Goal: Find specific page/section: Find specific page/section

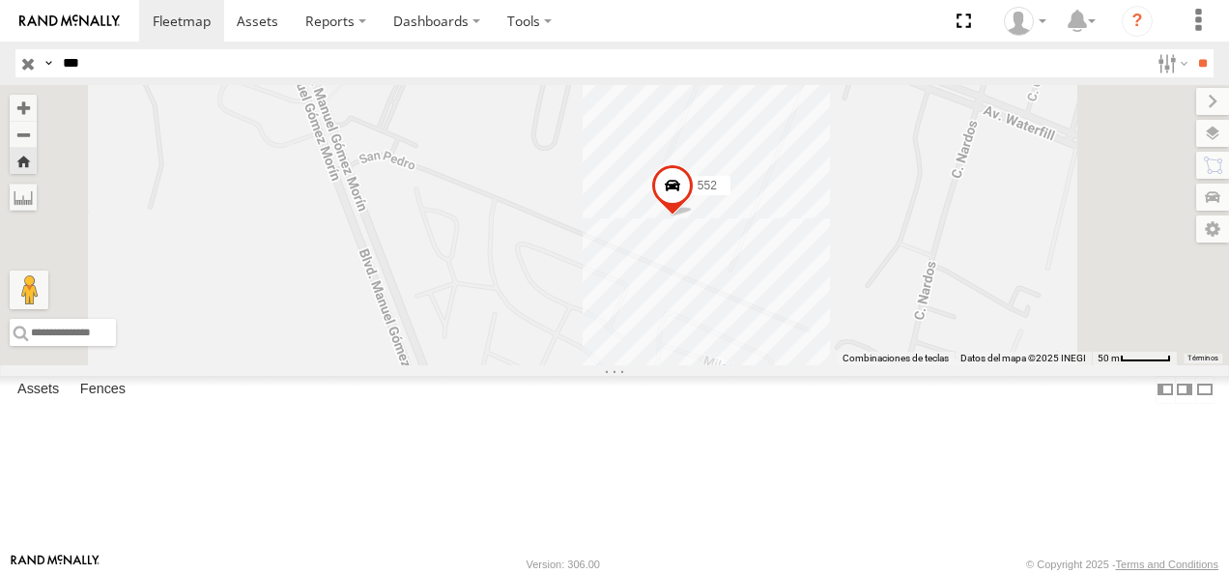
click at [0, 0] on div "Cruce" at bounding box center [0, 0] width 0 height 0
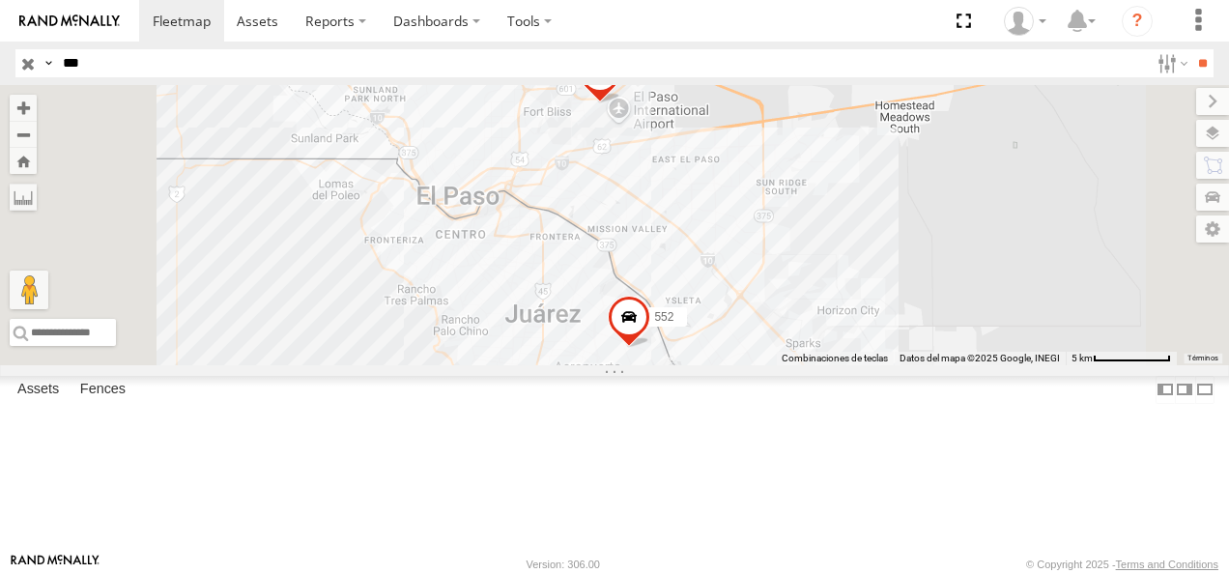
drag, startPoint x: 96, startPoint y: 68, endPoint x: -4, endPoint y: 68, distance: 99.6
click at [0, 68] on html at bounding box center [614, 287] width 1229 height 574
click at [1192, 49] on input "**" at bounding box center [1203, 63] width 22 height 28
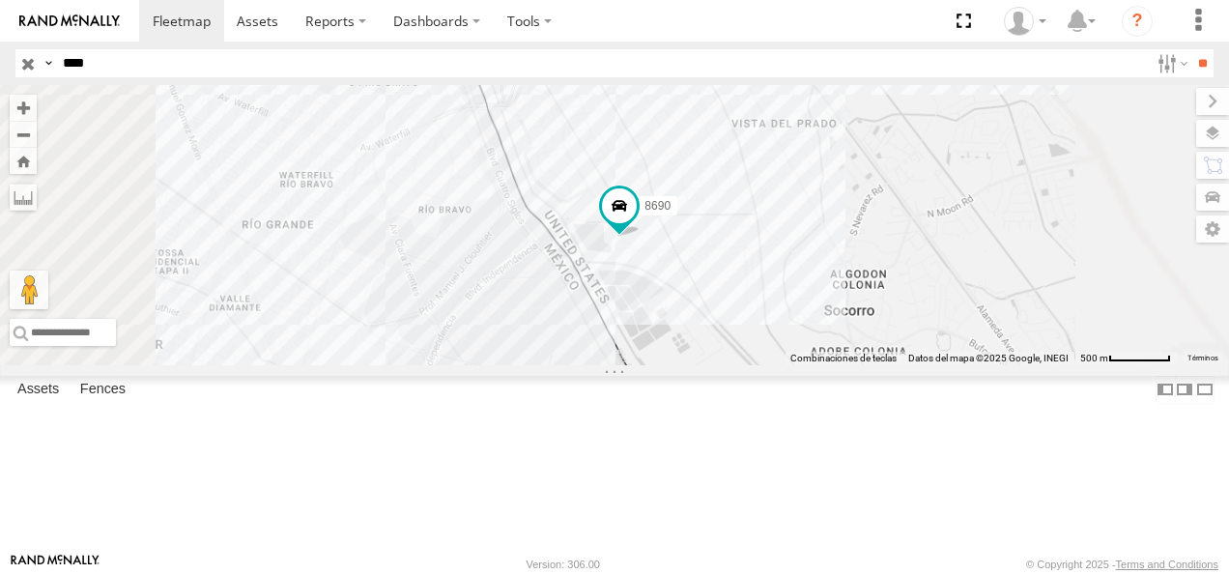
click at [0, 0] on div "8690" at bounding box center [0, 0] width 0 height 0
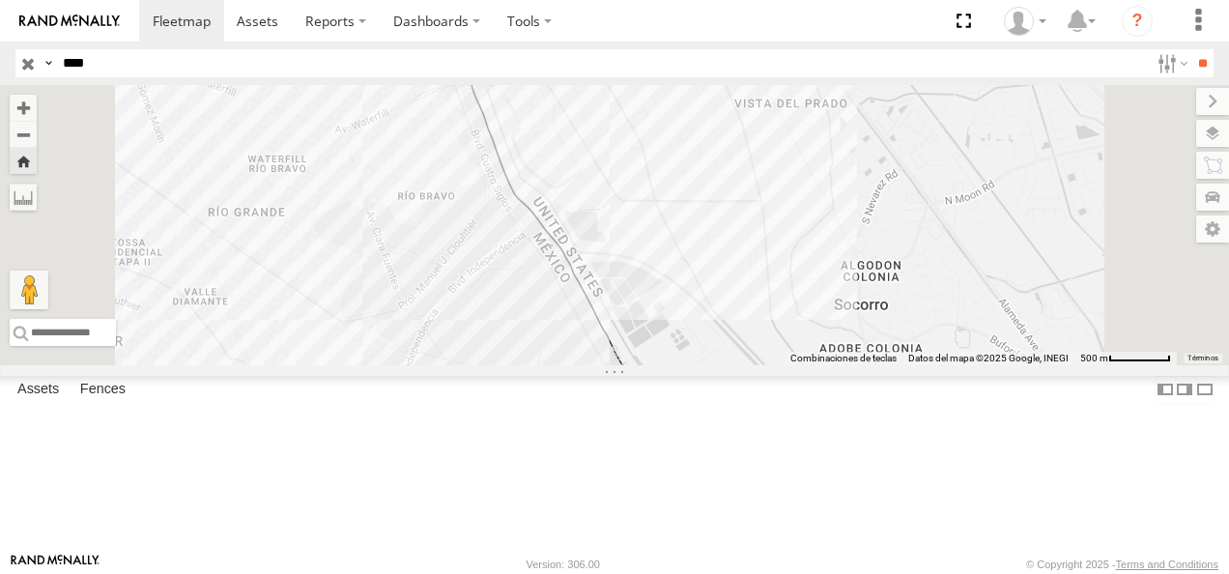
drag, startPoint x: 124, startPoint y: 73, endPoint x: 60, endPoint y: 66, distance: 64.3
click at [60, 66] on input "****" at bounding box center [602, 63] width 1094 height 28
click at [1192, 49] on input "**" at bounding box center [1203, 63] width 22 height 28
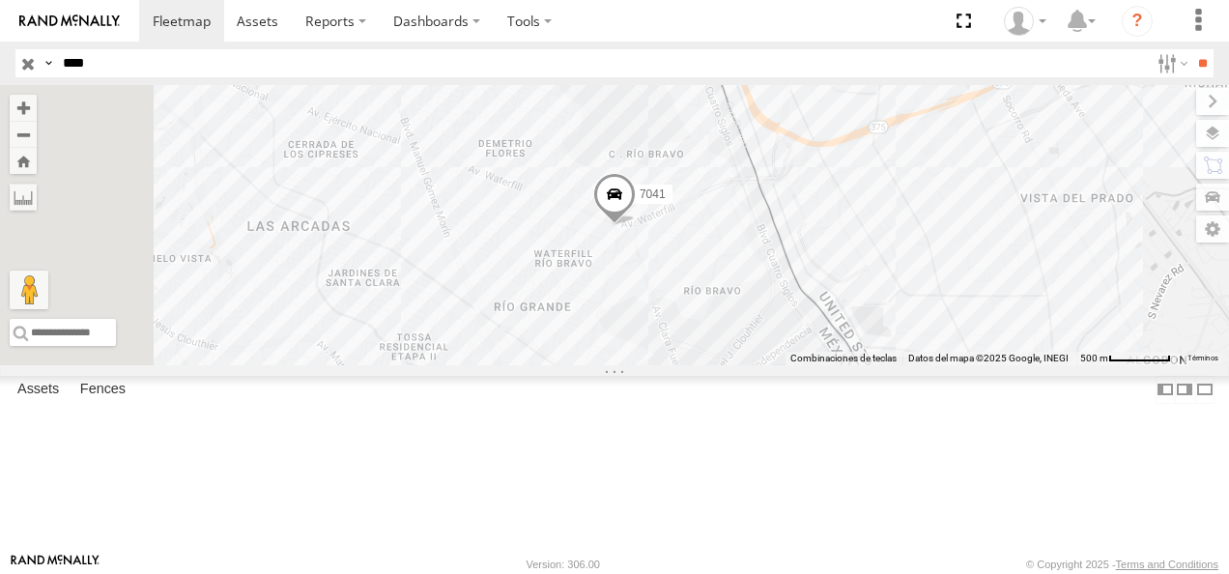
click at [0, 0] on div "FLEX NORTE" at bounding box center [0, 0] width 0 height 0
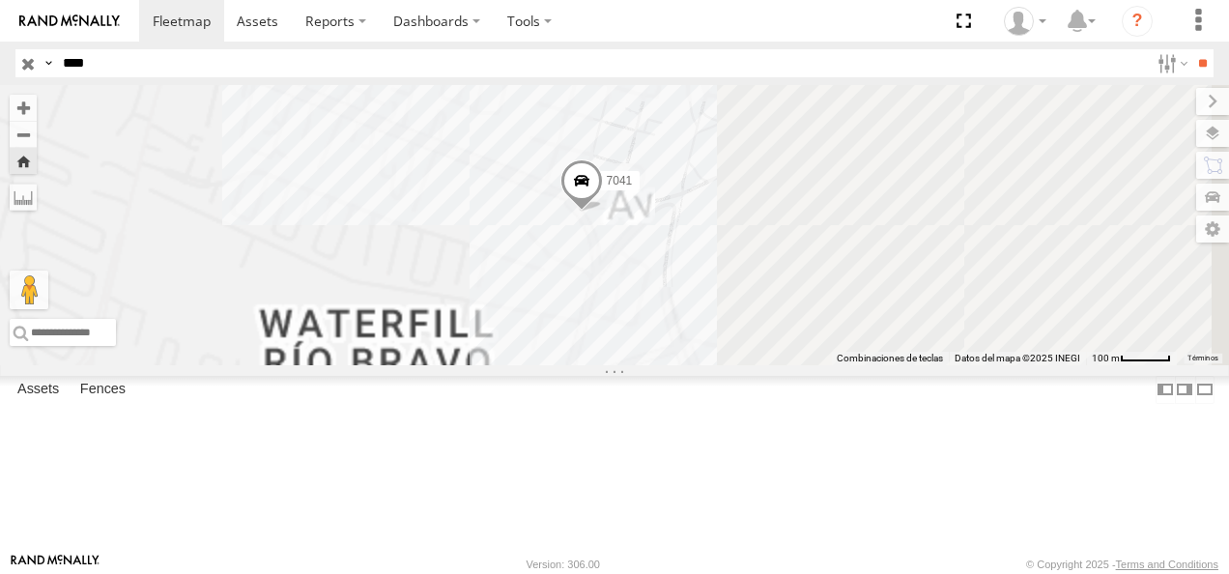
click at [603, 212] on span at bounding box center [582, 185] width 43 height 52
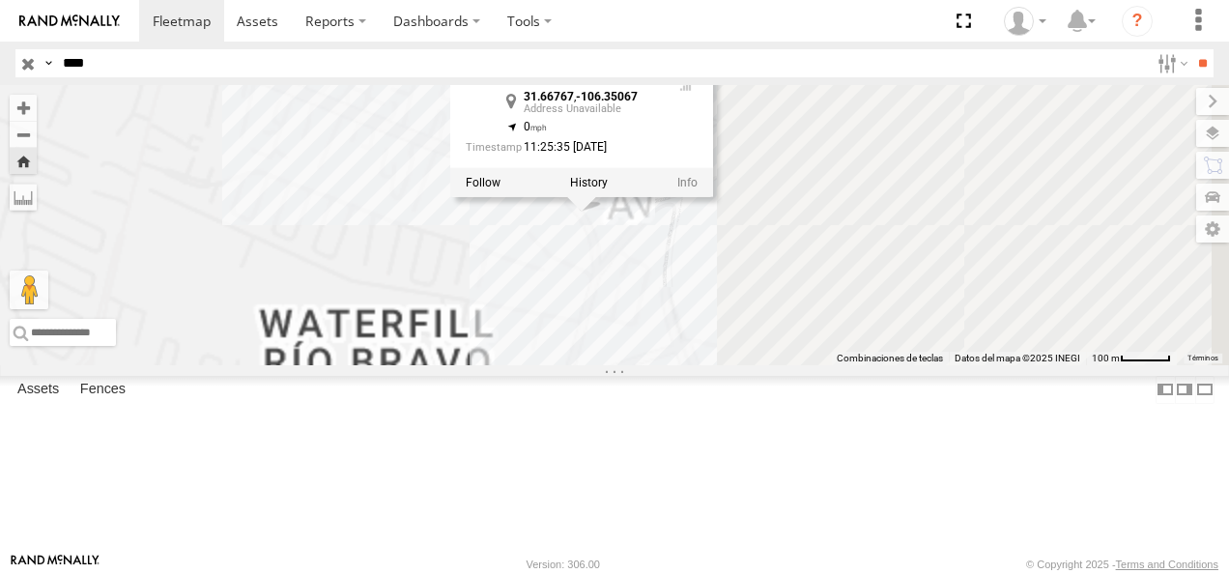
click at [744, 365] on div "7041 7041 31.66767 , -106.35067 0 11:25:35 [DATE]" at bounding box center [614, 225] width 1229 height 280
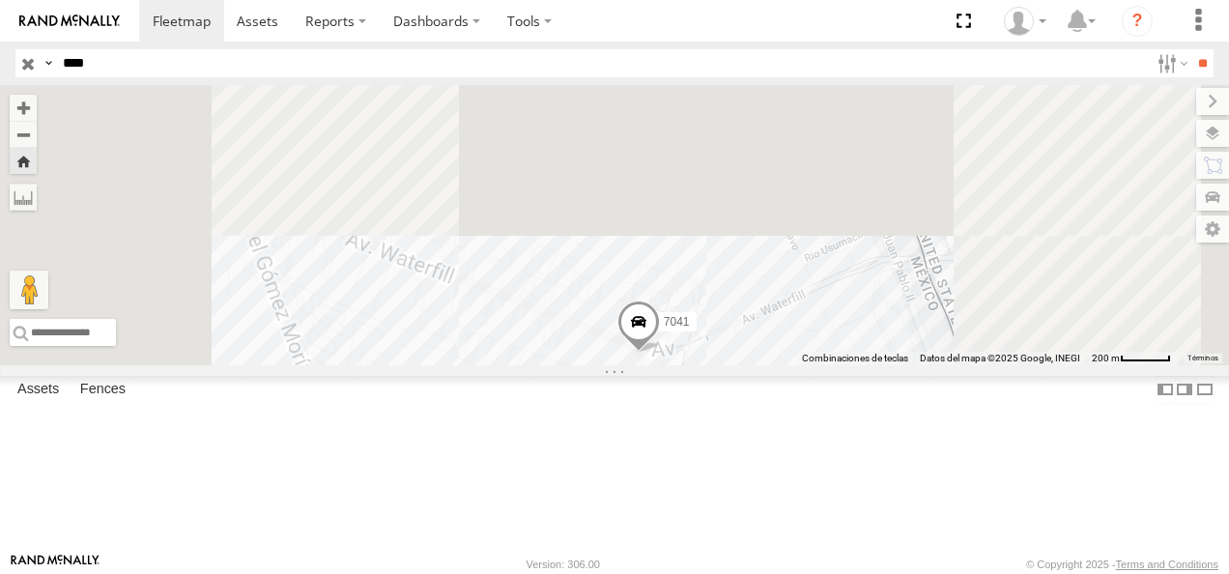
drag, startPoint x: 663, startPoint y: 352, endPoint x: 766, endPoint y: 458, distance: 147.7
click at [766, 365] on div "7041" at bounding box center [614, 225] width 1229 height 280
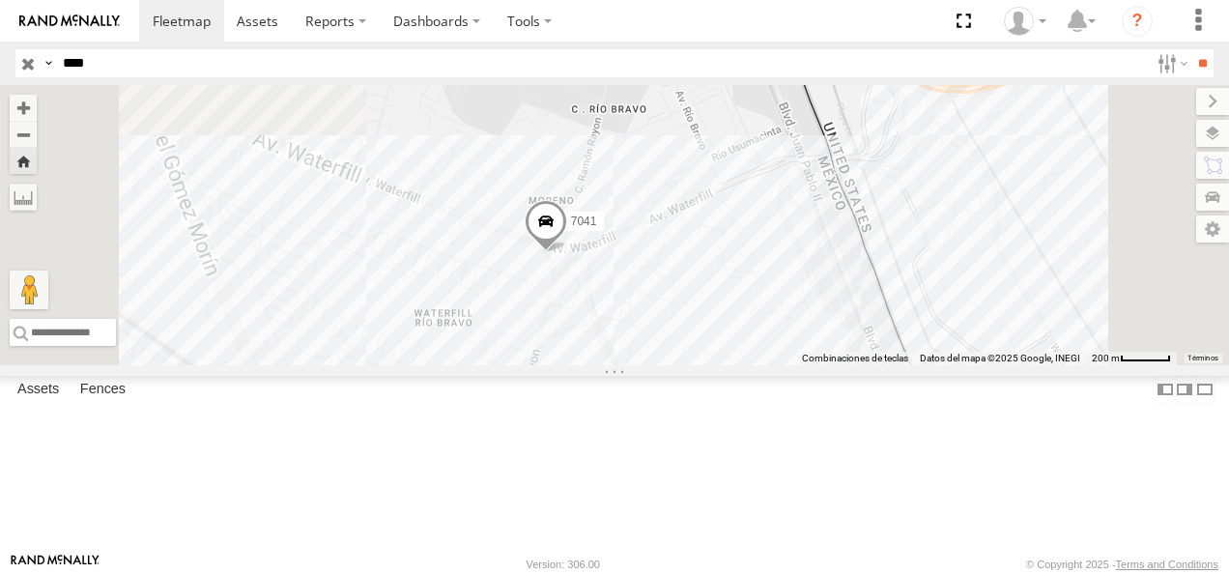
drag, startPoint x: 737, startPoint y: 393, endPoint x: 681, endPoint y: 344, distance: 74.7
click at [681, 344] on div "7041" at bounding box center [614, 225] width 1229 height 280
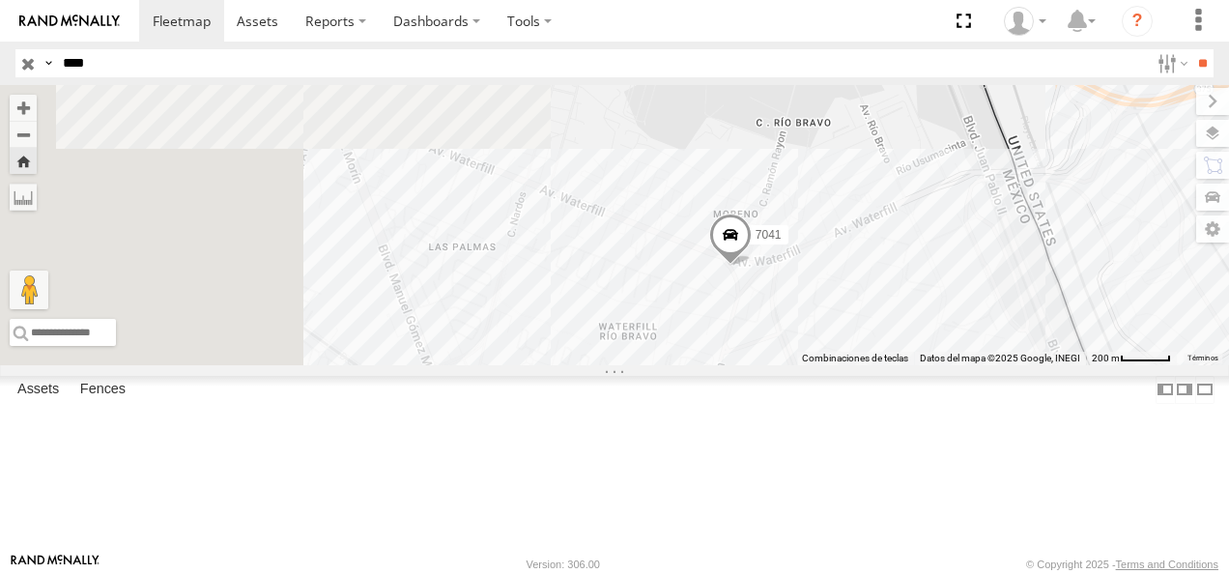
drag, startPoint x: 564, startPoint y: 345, endPoint x: 748, endPoint y: 315, distance: 186.1
click at [760, 333] on div "7041" at bounding box center [614, 225] width 1229 height 280
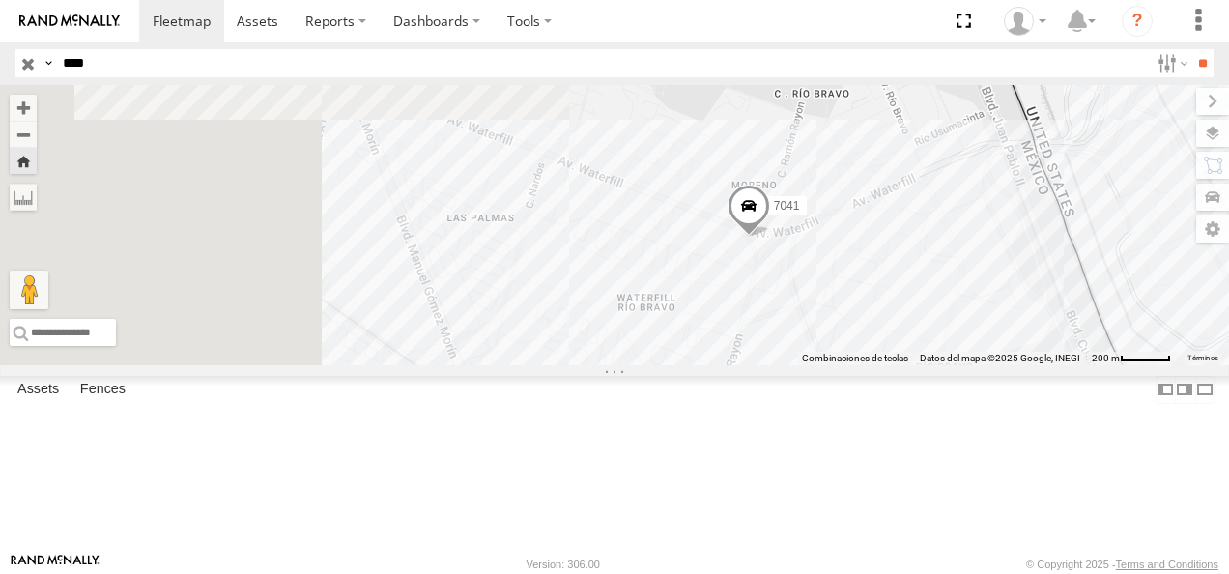
drag, startPoint x: 742, startPoint y: 349, endPoint x: 748, endPoint y: 360, distance: 12.1
click at [748, 360] on div "7041" at bounding box center [614, 225] width 1229 height 280
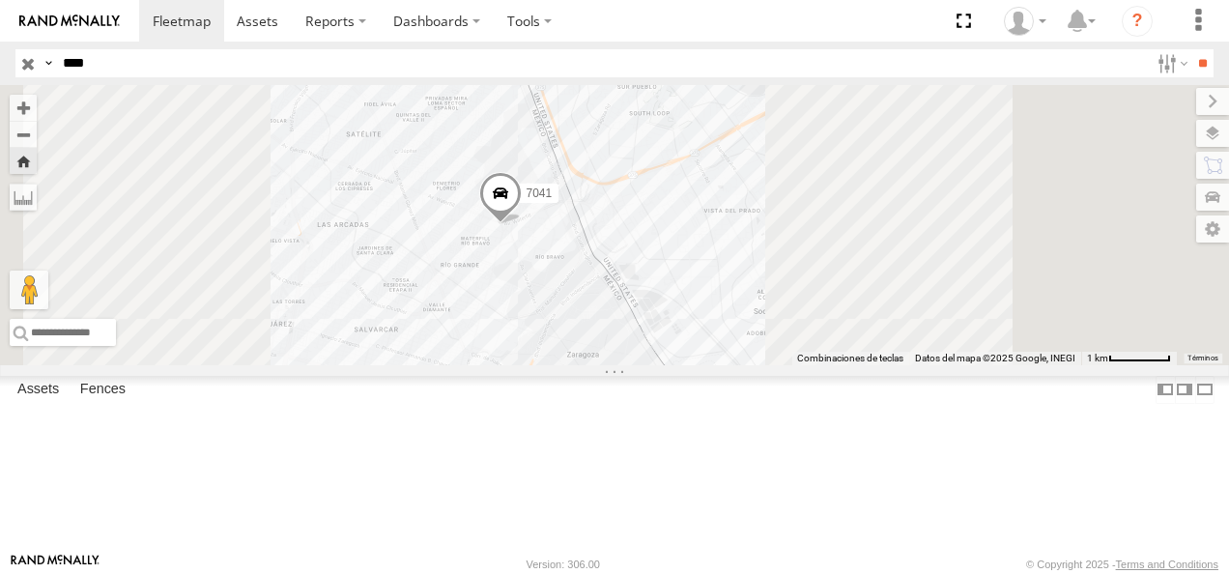
drag, startPoint x: 650, startPoint y: 331, endPoint x: 608, endPoint y: 323, distance: 42.3
click at [608, 323] on div "7041" at bounding box center [614, 225] width 1229 height 280
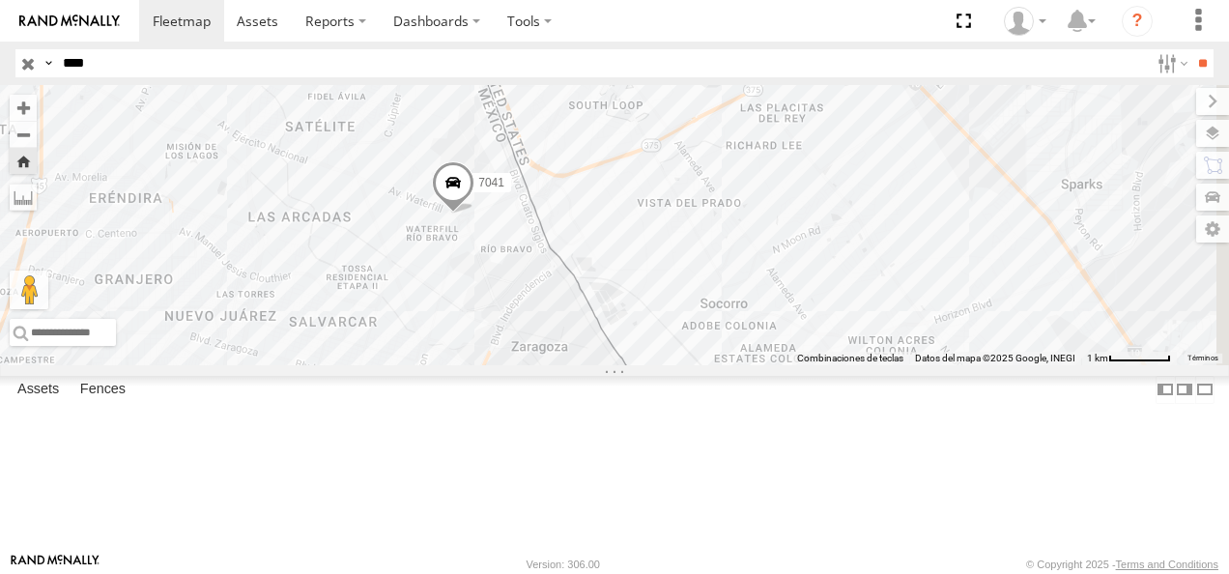
drag, startPoint x: 120, startPoint y: 54, endPoint x: 45, endPoint y: 58, distance: 74.5
click at [45, 58] on header "Search Query Asset ID Asset Label Registration Manufacturer Model VIN Job ID" at bounding box center [614, 63] width 1229 height 43
drag, startPoint x: 112, startPoint y: 51, endPoint x: 42, endPoint y: 69, distance: 72.7
click at [42, 69] on div "Search Query Asset ID Asset Label Registration Manufacturer Model VIN Job ID Dr…" at bounding box center [603, 63] width 1176 height 28
type input "*"
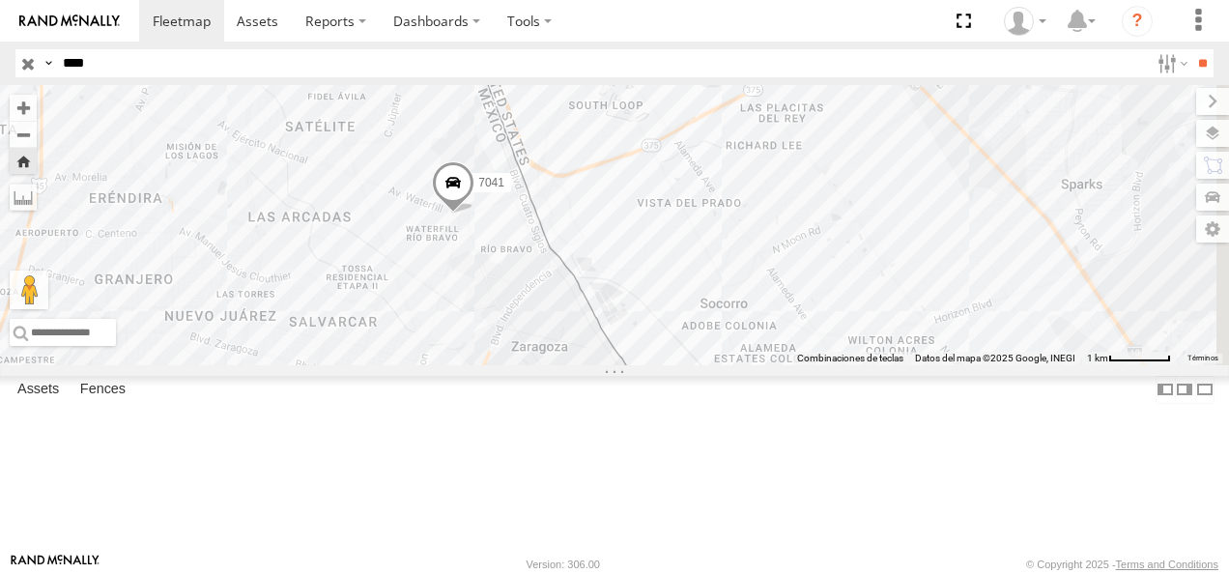
click at [1192, 49] on input "**" at bounding box center [1203, 63] width 22 height 28
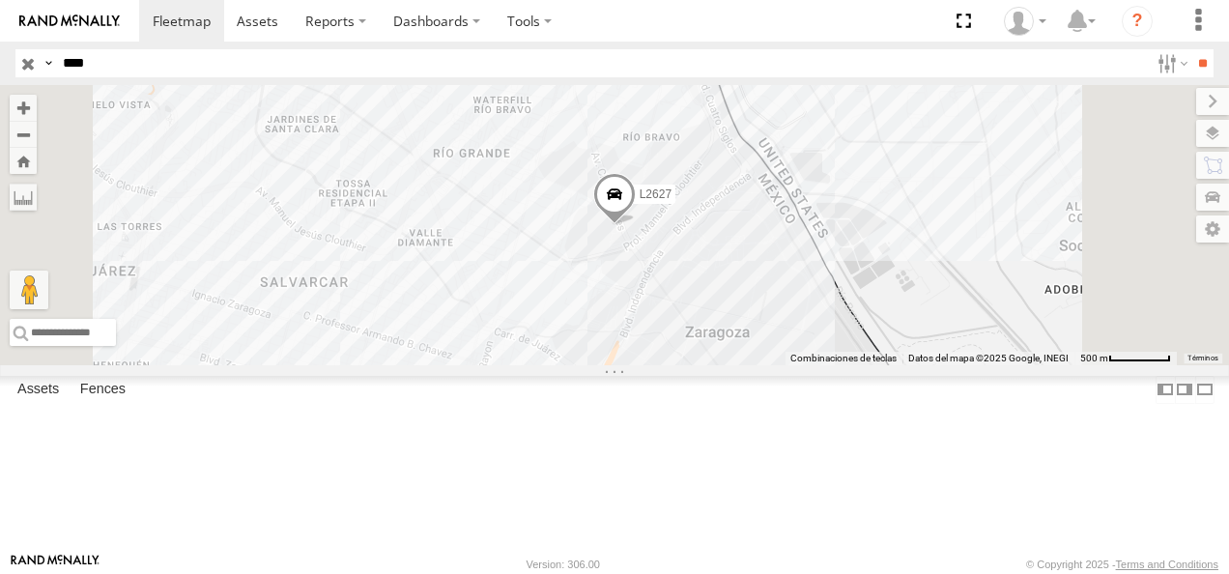
click at [0, 0] on div "L2627 FLEX NORTE" at bounding box center [0, 0] width 0 height 0
click at [0, 0] on div "L2627" at bounding box center [0, 0] width 0 height 0
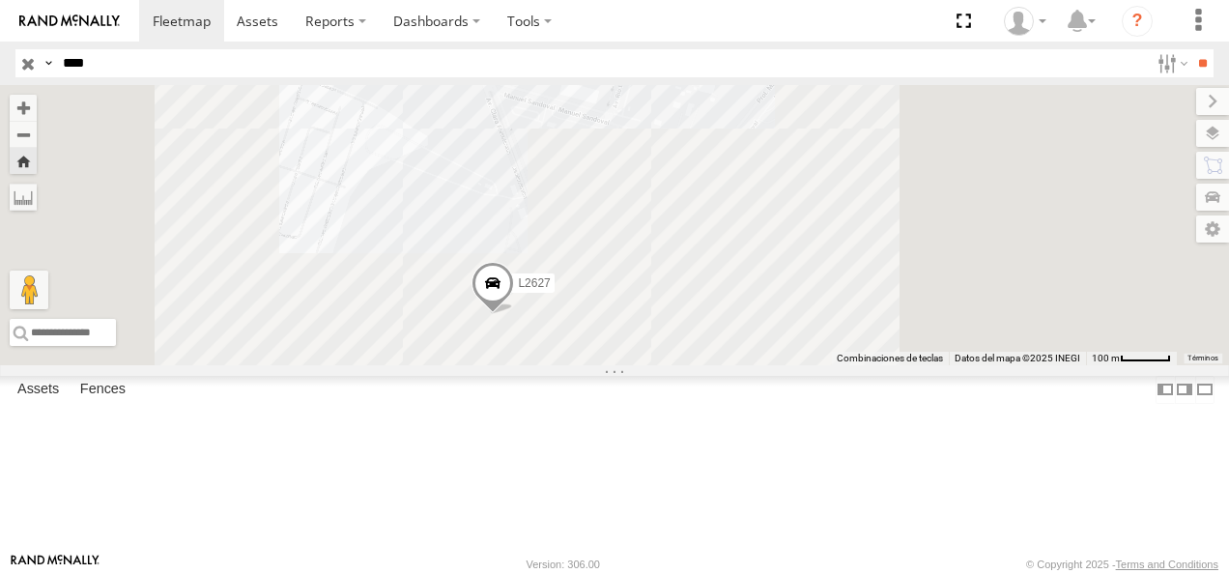
drag, startPoint x: 745, startPoint y: 371, endPoint x: 737, endPoint y: 255, distance: 116.3
click at [737, 255] on div "L2627" at bounding box center [614, 225] width 1229 height 280
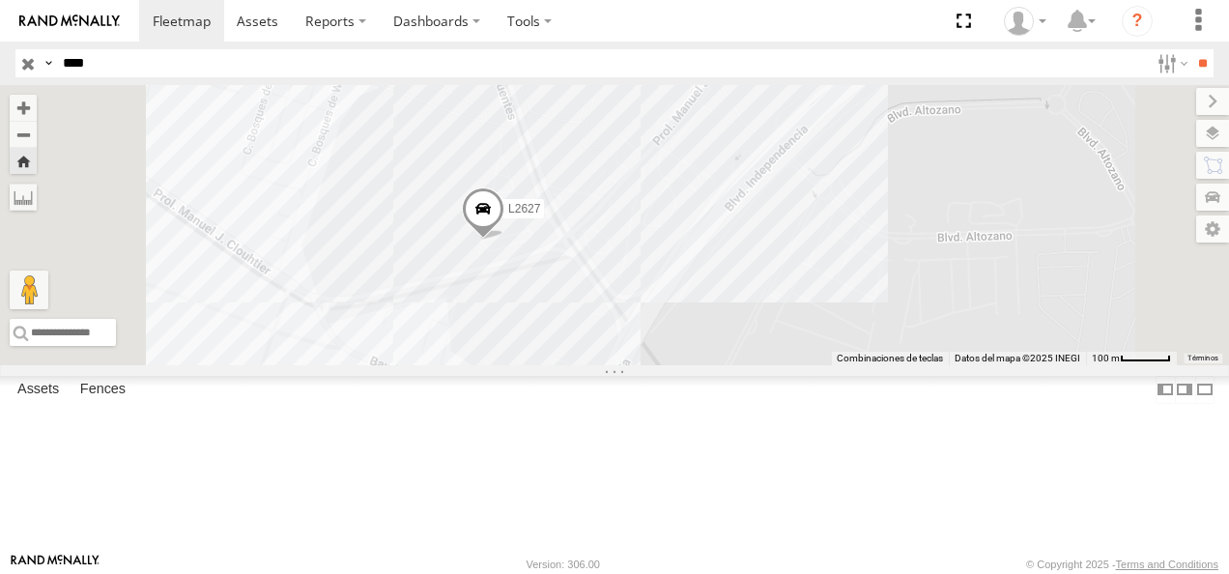
drag, startPoint x: 117, startPoint y: 60, endPoint x: 0, endPoint y: 59, distance: 117.0
click at [0, 59] on html at bounding box center [614, 287] width 1229 height 574
click at [1192, 49] on input "**" at bounding box center [1203, 63] width 22 height 28
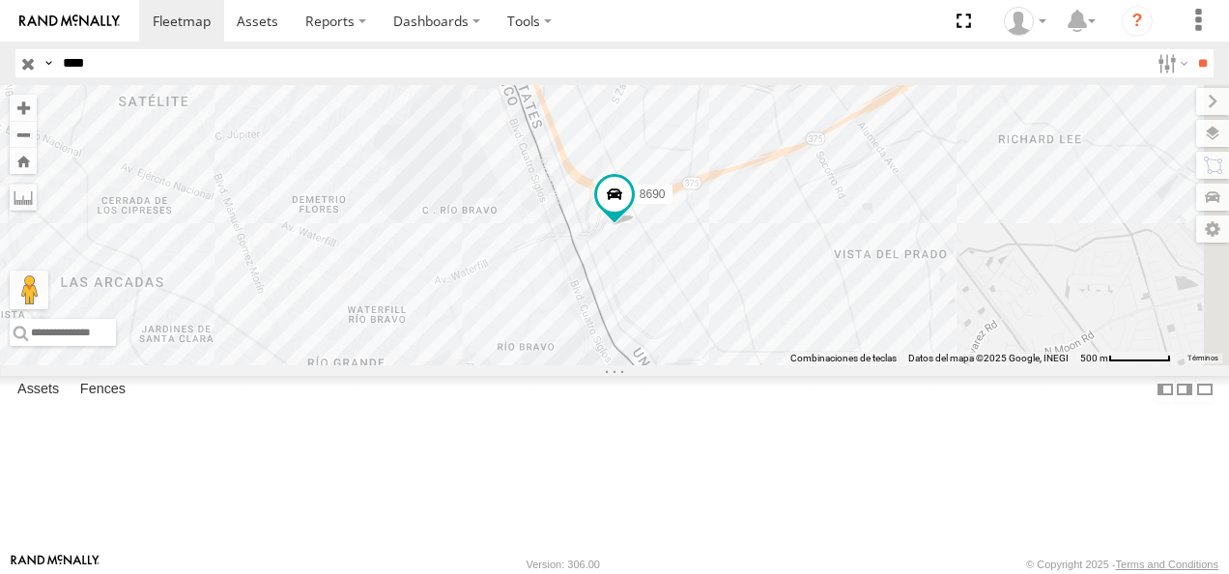
click at [0, 0] on div "FLEX NORTE" at bounding box center [0, 0] width 0 height 0
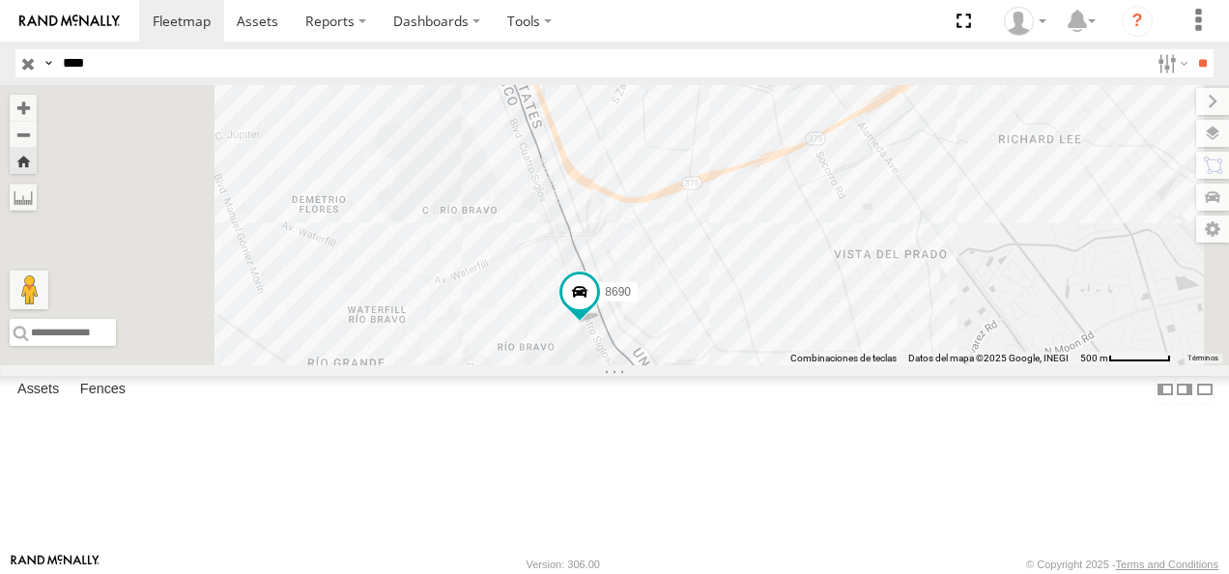
drag, startPoint x: 171, startPoint y: 64, endPoint x: 66, endPoint y: 58, distance: 105.5
click at [66, 58] on input "****" at bounding box center [602, 63] width 1094 height 28
click at [0, 0] on div "8690" at bounding box center [0, 0] width 0 height 0
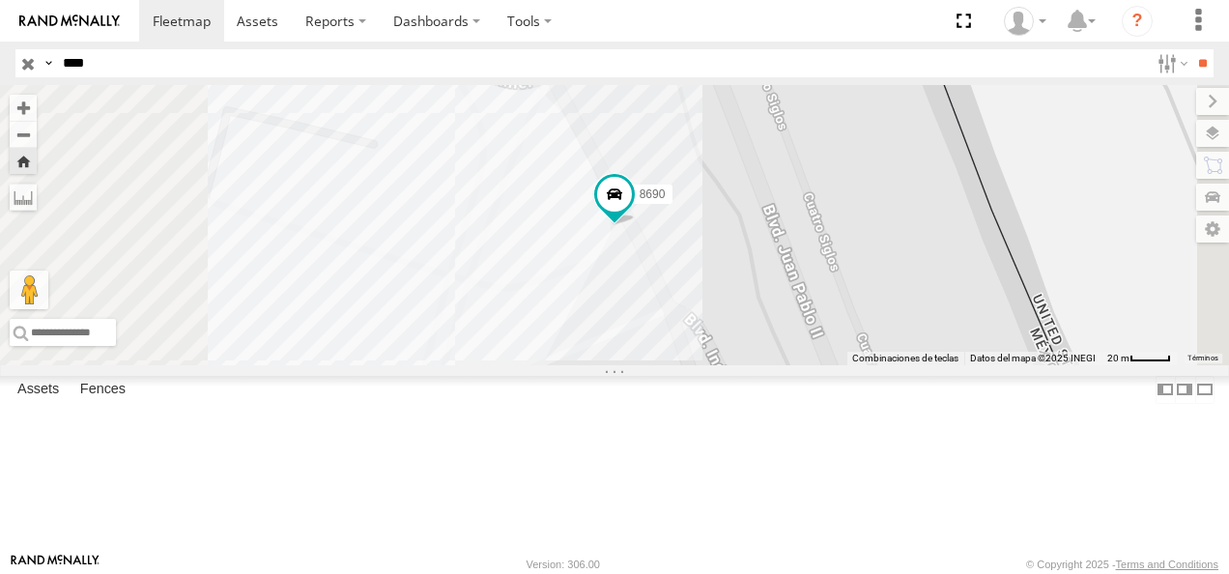
drag, startPoint x: 141, startPoint y: 62, endPoint x: -4, endPoint y: 68, distance: 145.1
click at [0, 68] on html at bounding box center [614, 287] width 1229 height 574
click at [1192, 49] on input "**" at bounding box center [1203, 63] width 22 height 28
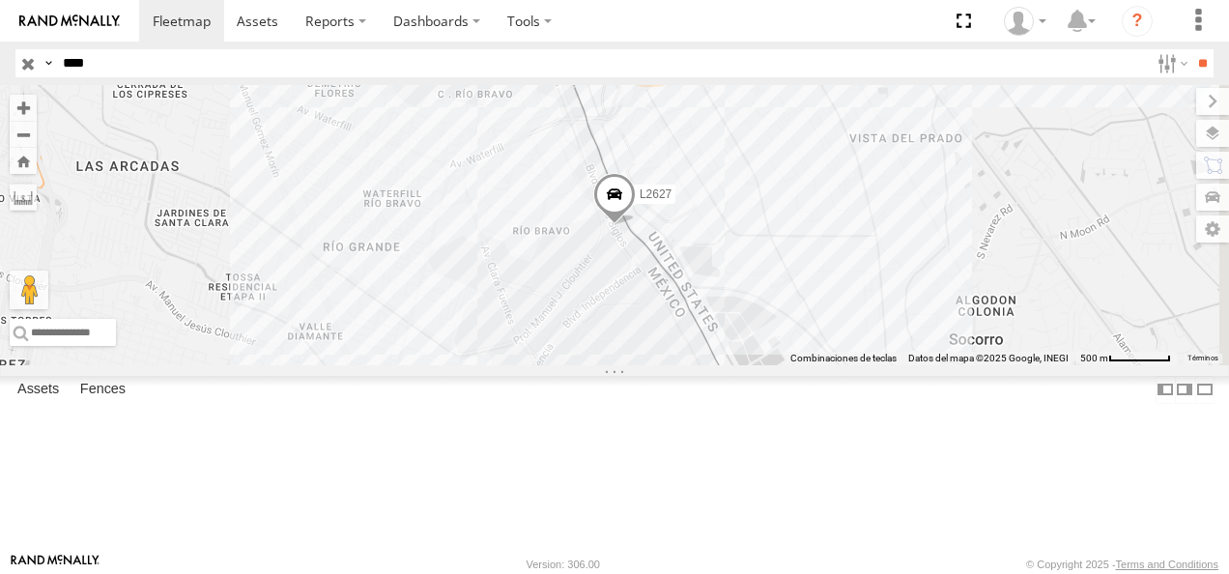
click at [0, 0] on div "L2627" at bounding box center [0, 0] width 0 height 0
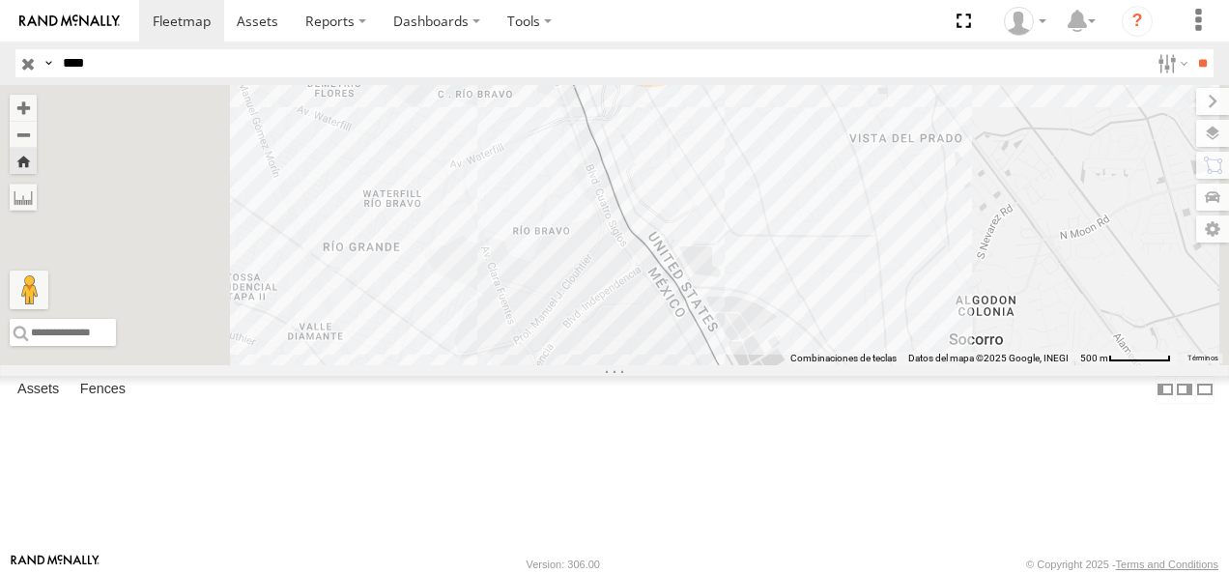
click at [0, 0] on div "L2627 FLEX NORTE" at bounding box center [0, 0] width 0 height 0
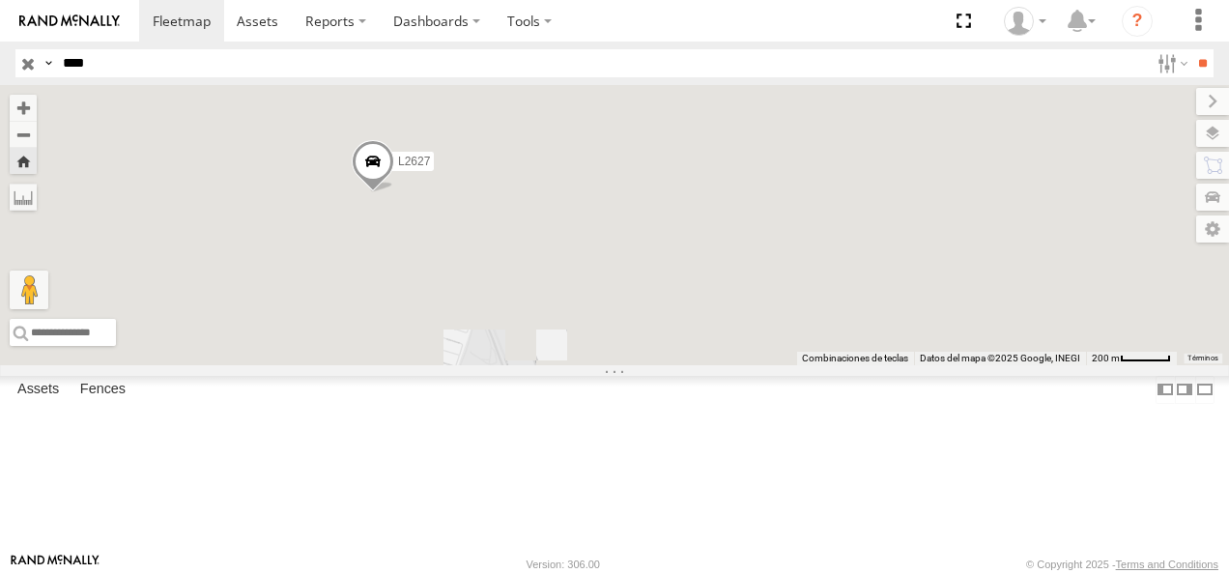
drag, startPoint x: 677, startPoint y: 380, endPoint x: 732, endPoint y: 493, distance: 125.8
click at [732, 365] on div "L2627" at bounding box center [614, 225] width 1229 height 280
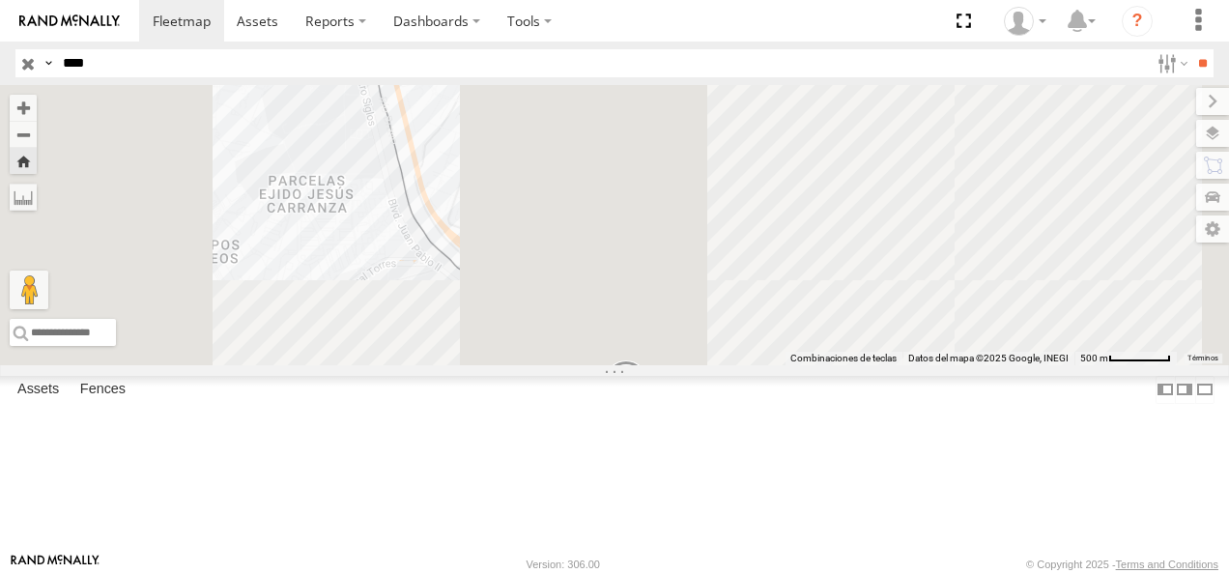
drag, startPoint x: 705, startPoint y: 524, endPoint x: 792, endPoint y: 558, distance: 93.3
click at [792, 558] on body at bounding box center [614, 287] width 1229 height 574
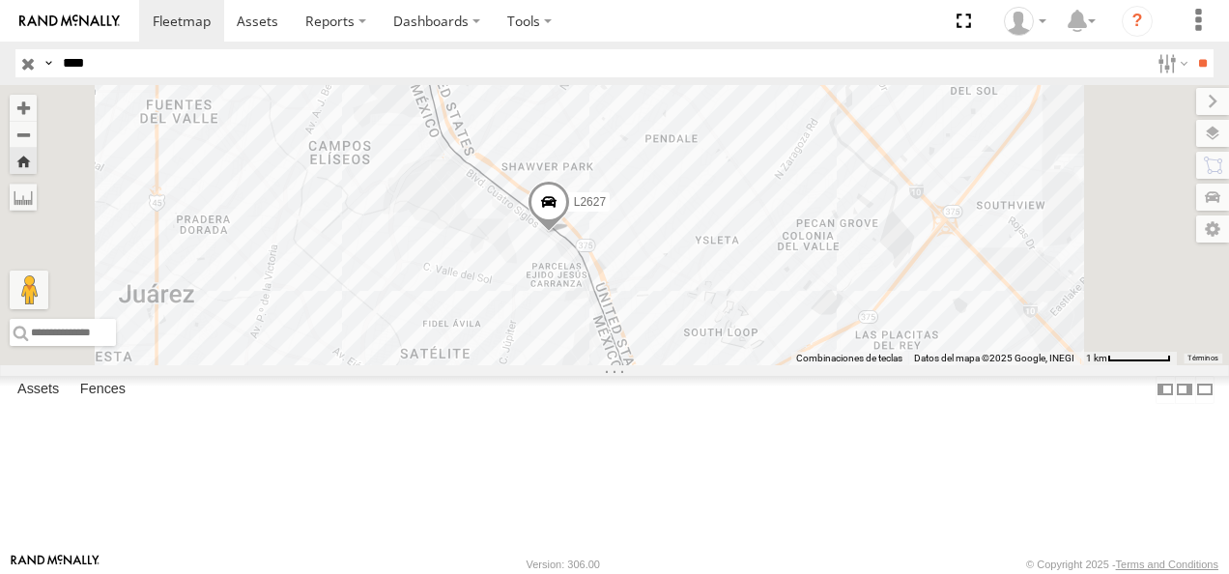
drag, startPoint x: 679, startPoint y: 411, endPoint x: 629, endPoint y: 218, distance: 198.6
click at [629, 218] on div "L2627" at bounding box center [614, 225] width 1229 height 280
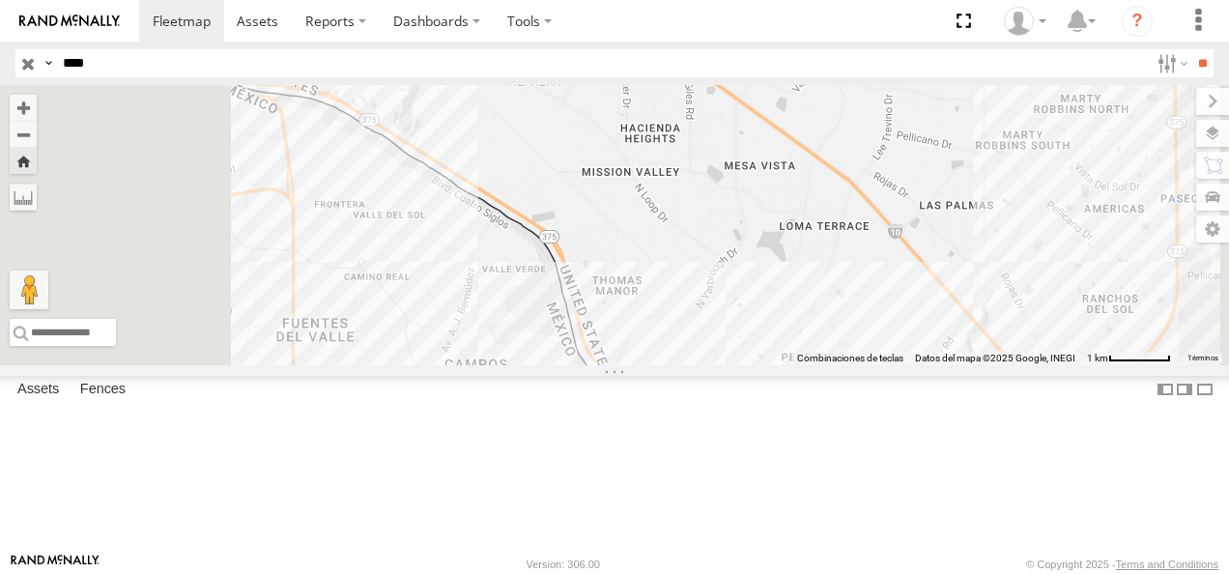
drag, startPoint x: 629, startPoint y: 218, endPoint x: 766, endPoint y: 439, distance: 259.6
click at [766, 365] on div "L2627" at bounding box center [614, 225] width 1229 height 280
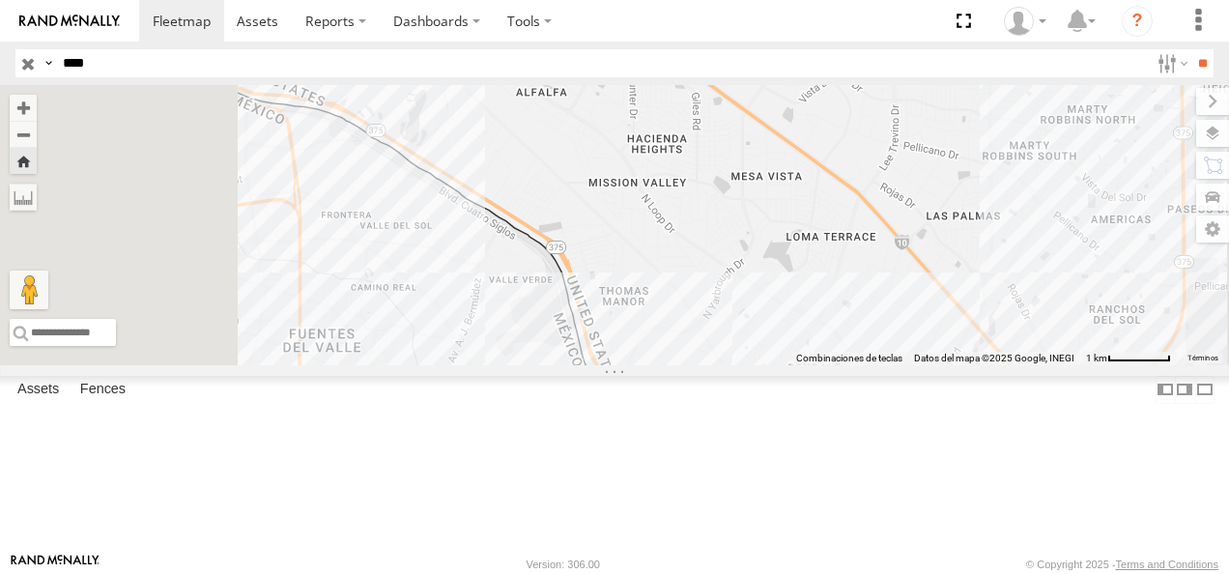
drag, startPoint x: 136, startPoint y: 58, endPoint x: 41, endPoint y: 57, distance: 95.7
click at [41, 57] on div "Search Query Asset ID Asset Label Registration Manufacturer Model VIN Job ID Dr…" at bounding box center [603, 63] width 1176 height 28
click at [1192, 49] on input "**" at bounding box center [1203, 63] width 22 height 28
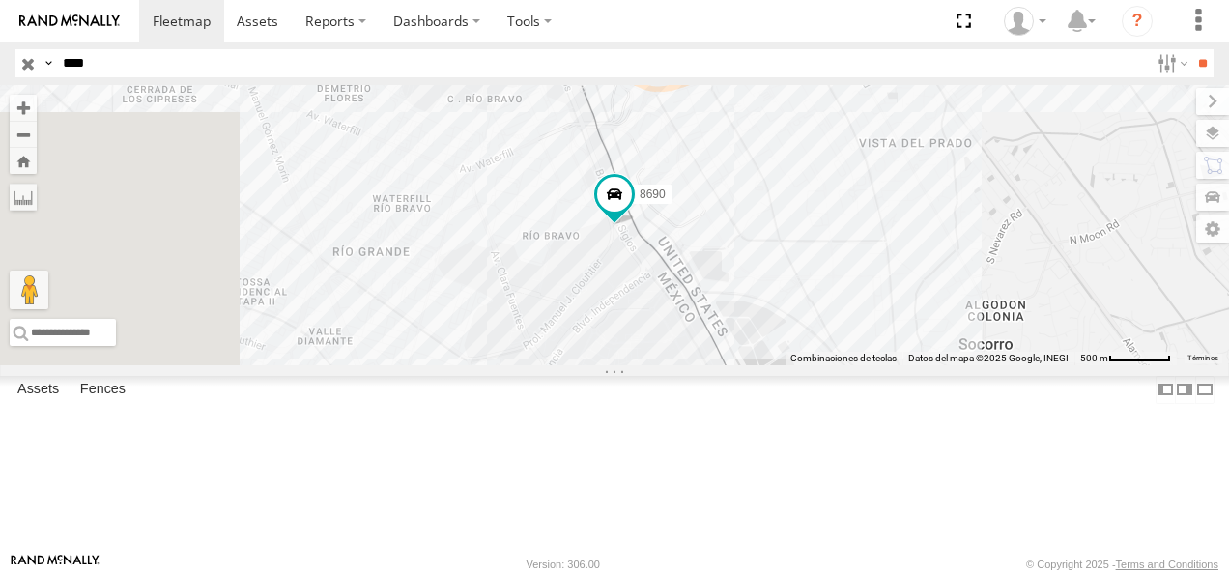
click at [0, 0] on div "8690 FLEX NORTE" at bounding box center [0, 0] width 0 height 0
drag, startPoint x: 129, startPoint y: 58, endPoint x: 28, endPoint y: 58, distance: 100.5
click at [28, 58] on div "Search Query Asset ID Asset Label Registration Manufacturer Model VIN Job ID Dr…" at bounding box center [603, 63] width 1176 height 28
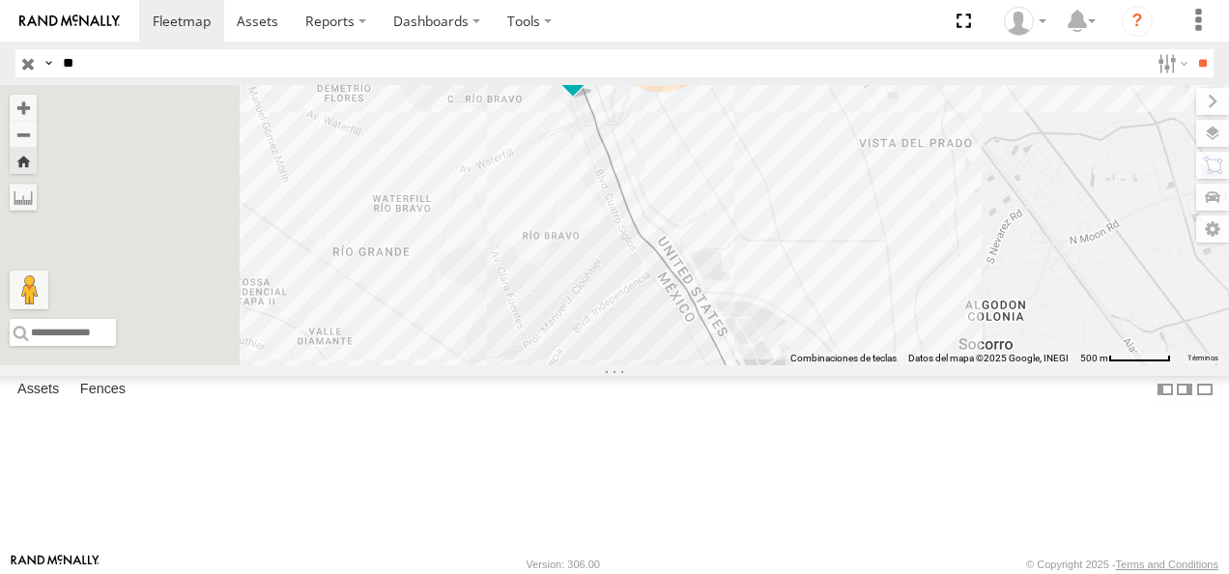
type input "*"
click at [1192, 49] on input "**" at bounding box center [1203, 63] width 22 height 28
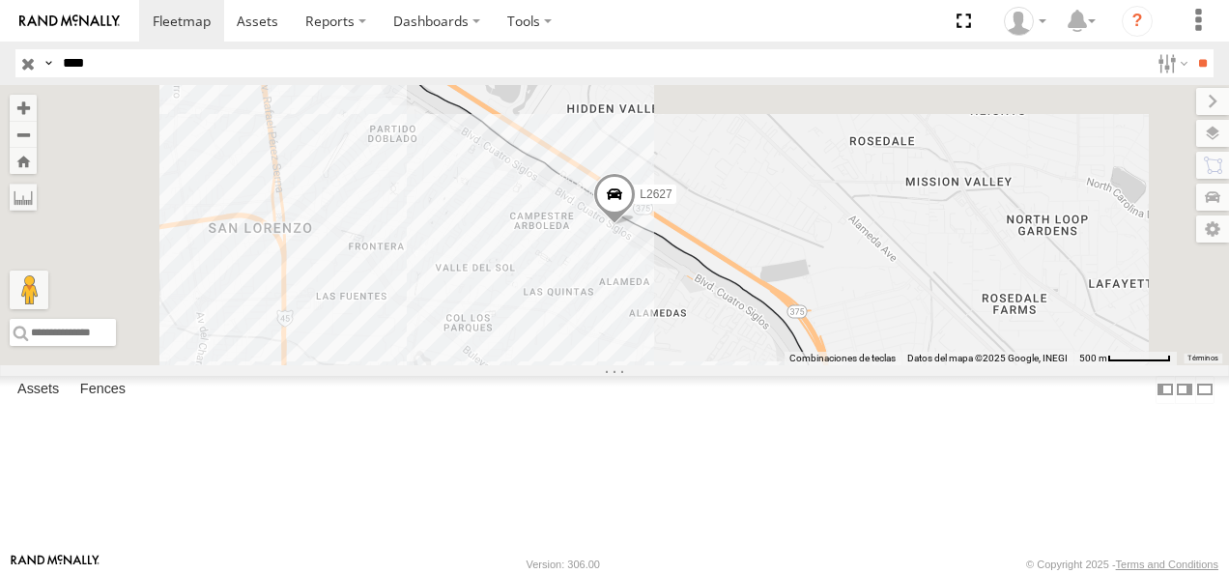
click at [0, 0] on div "L2627" at bounding box center [0, 0] width 0 height 0
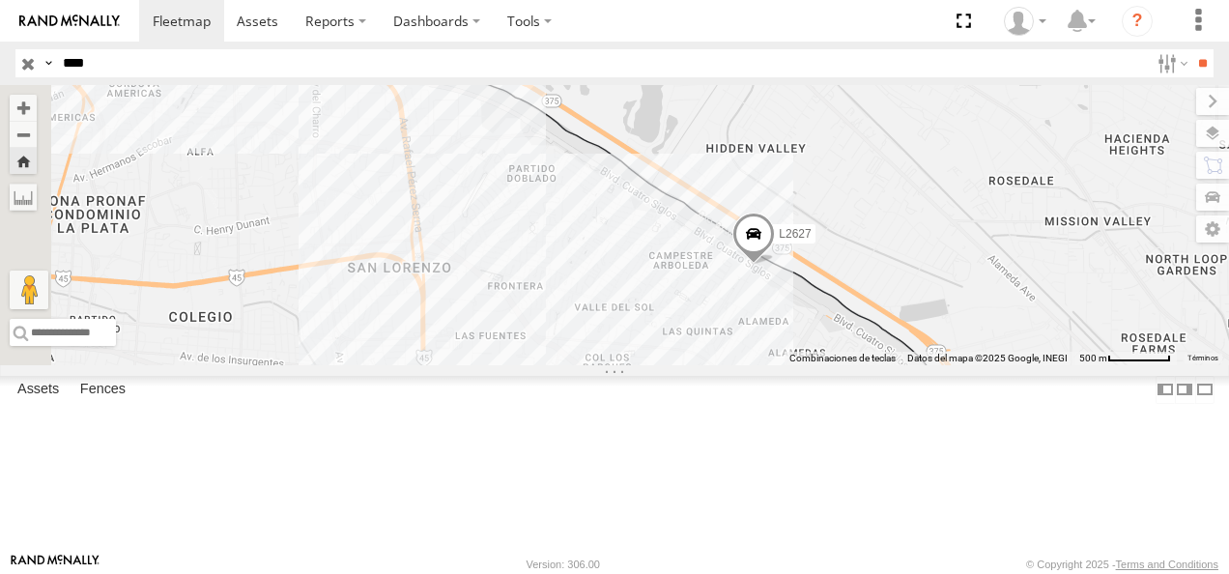
drag, startPoint x: 554, startPoint y: 262, endPoint x: 696, endPoint y: 304, distance: 148.3
click at [696, 304] on div "L2627" at bounding box center [614, 225] width 1229 height 280
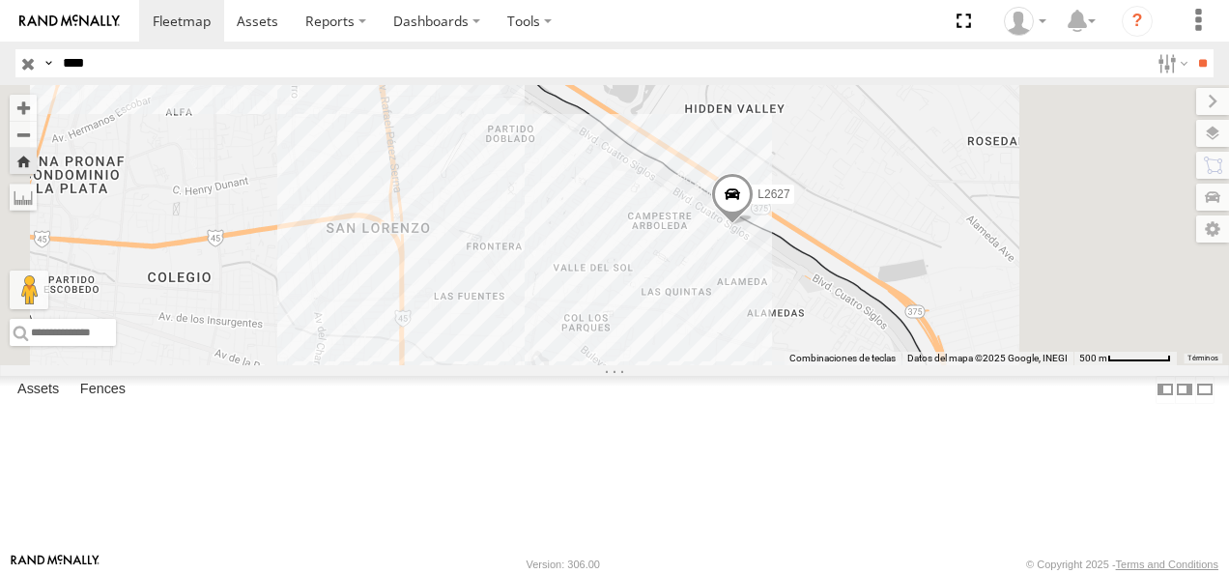
drag, startPoint x: 779, startPoint y: 327, endPoint x: 725, endPoint y: 330, distance: 54.2
click at [725, 330] on div "L2627" at bounding box center [614, 225] width 1229 height 280
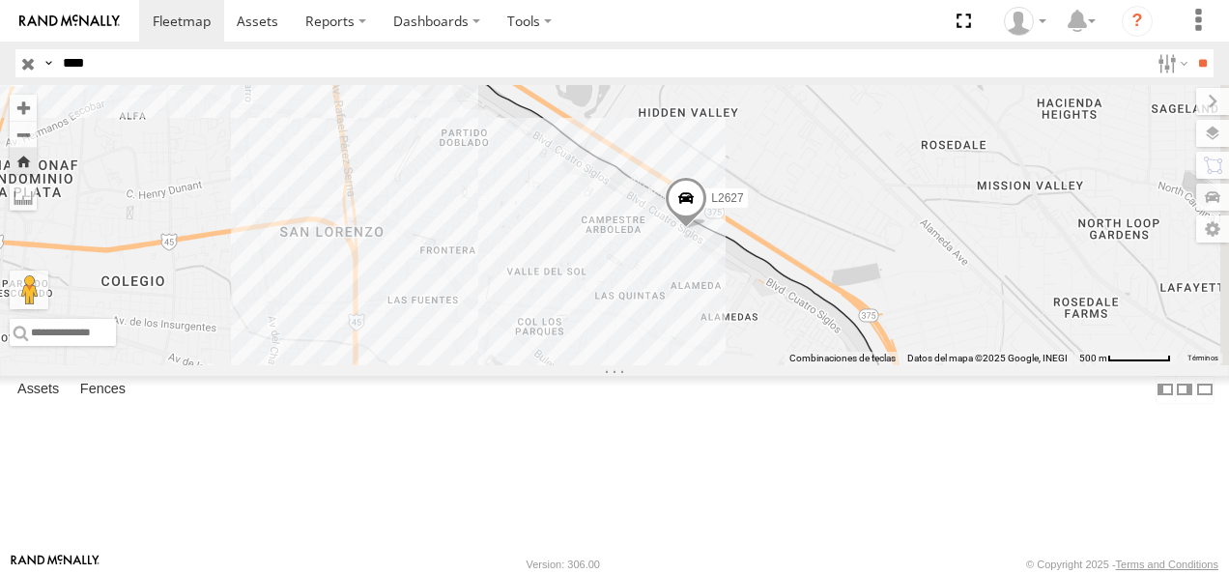
click at [708, 229] on span at bounding box center [686, 203] width 43 height 52
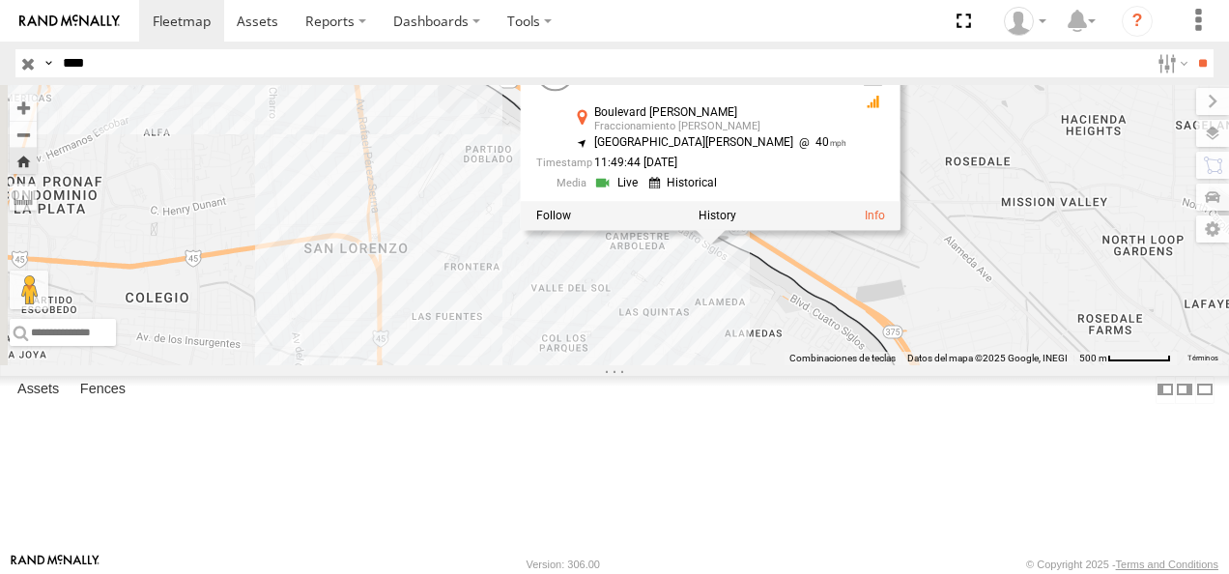
drag, startPoint x: 837, startPoint y: 349, endPoint x: 862, endPoint y: 368, distance: 31.7
click at [862, 365] on div "L2627 L2627 [GEOGRAPHIC_DATA][PERSON_NAME] Fraccionamiento [PERSON_NAME] 31.738…" at bounding box center [614, 225] width 1229 height 280
click at [757, 334] on div "L2627 L2627 [GEOGRAPHIC_DATA][PERSON_NAME] Fraccionamiento [PERSON_NAME] 31.738…" at bounding box center [614, 225] width 1229 height 280
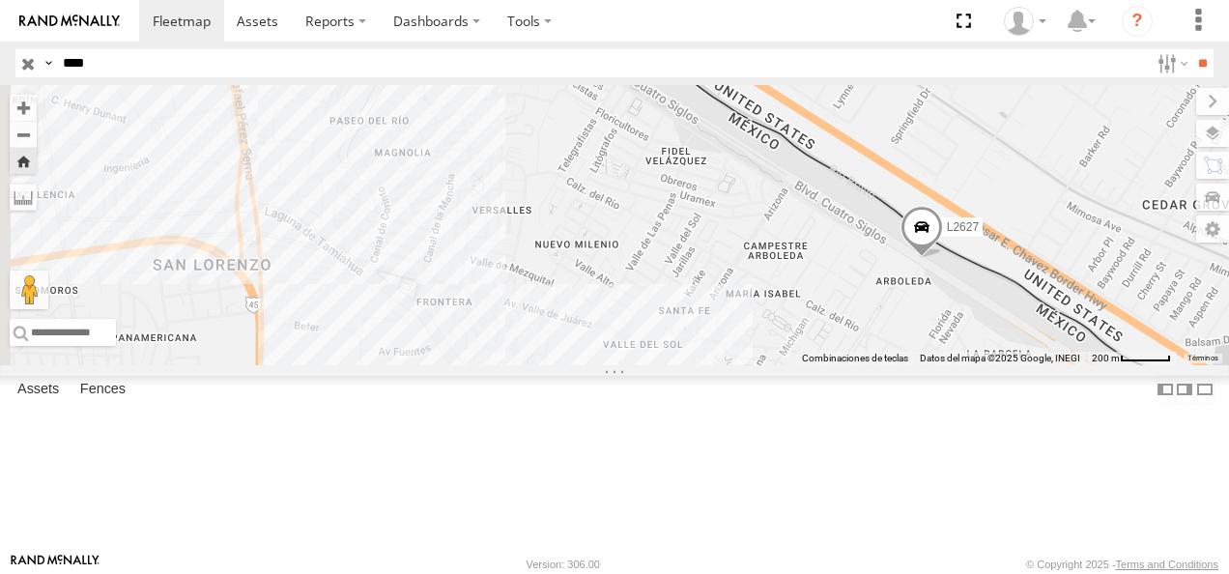
drag, startPoint x: 757, startPoint y: 334, endPoint x: 854, endPoint y: 356, distance: 99.9
click at [854, 356] on div "L2627" at bounding box center [614, 225] width 1229 height 280
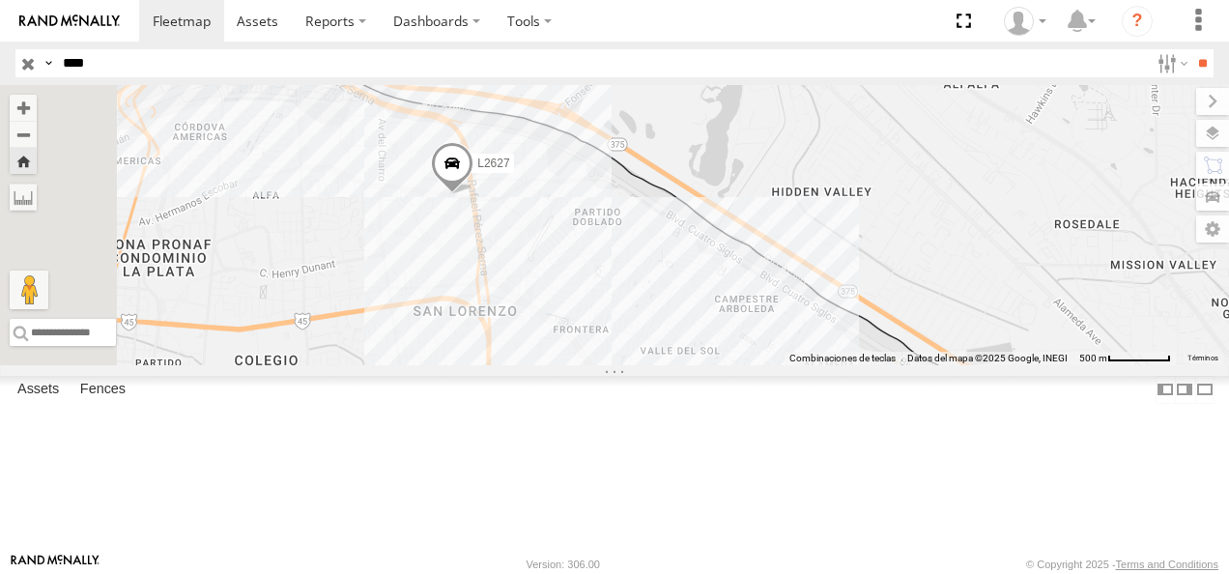
drag, startPoint x: 566, startPoint y: 238, endPoint x: 778, endPoint y: 323, distance: 228.1
click at [778, 323] on div "L2627" at bounding box center [614, 225] width 1229 height 280
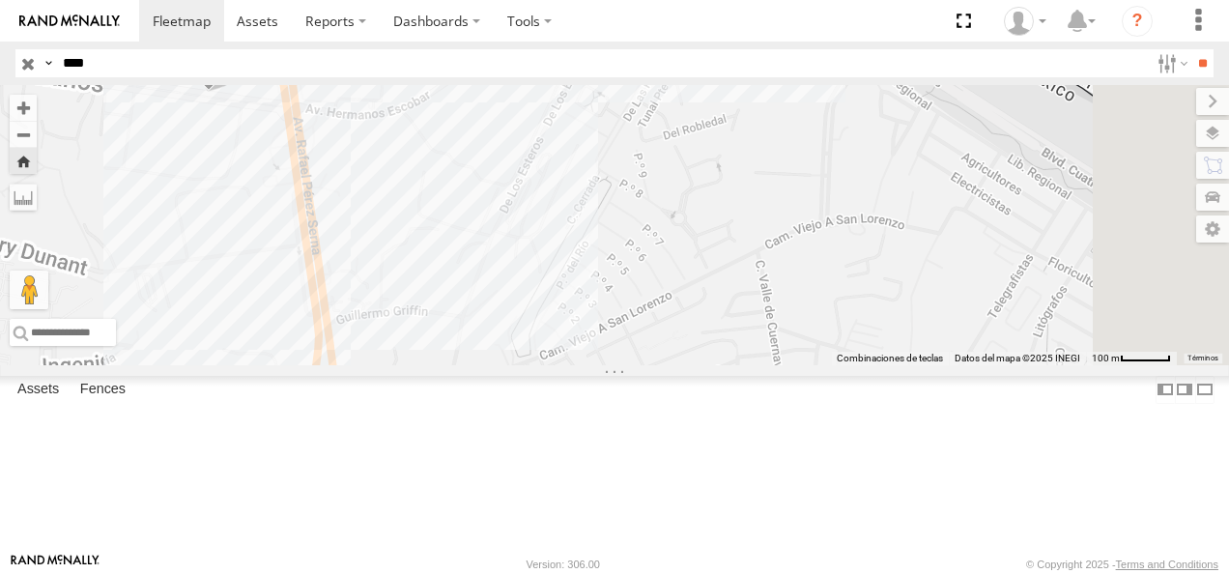
drag, startPoint x: 570, startPoint y: 290, endPoint x: 919, endPoint y: 328, distance: 351.0
click at [919, 328] on div "L2627" at bounding box center [614, 225] width 1229 height 280
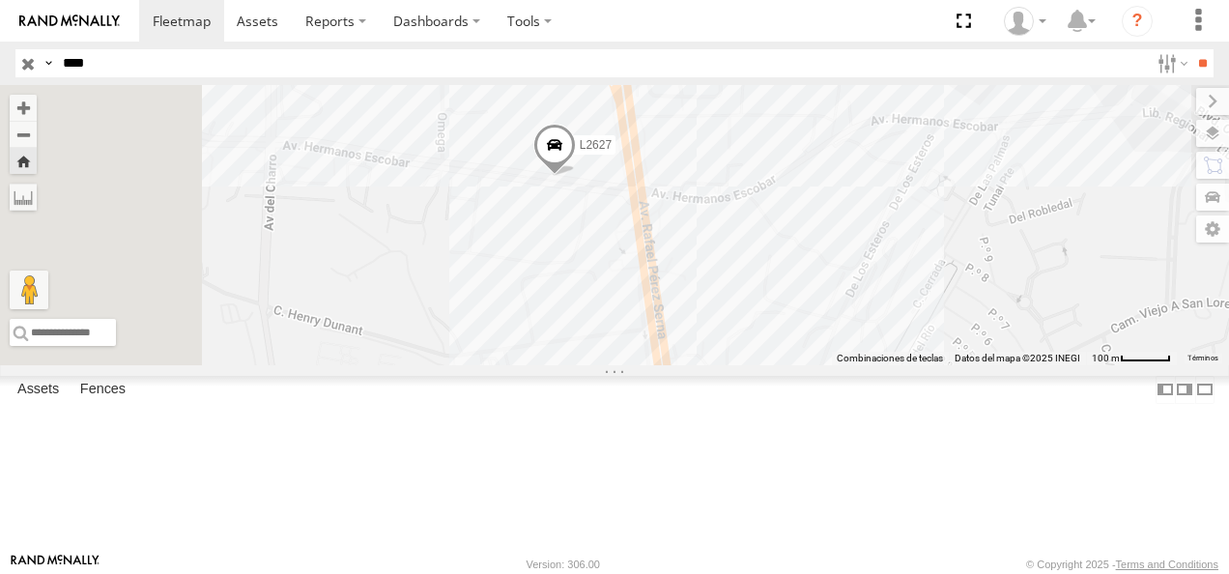
drag, startPoint x: 721, startPoint y: 326, endPoint x: 729, endPoint y: 390, distance: 65.2
click at [729, 365] on div "L2627" at bounding box center [614, 225] width 1229 height 280
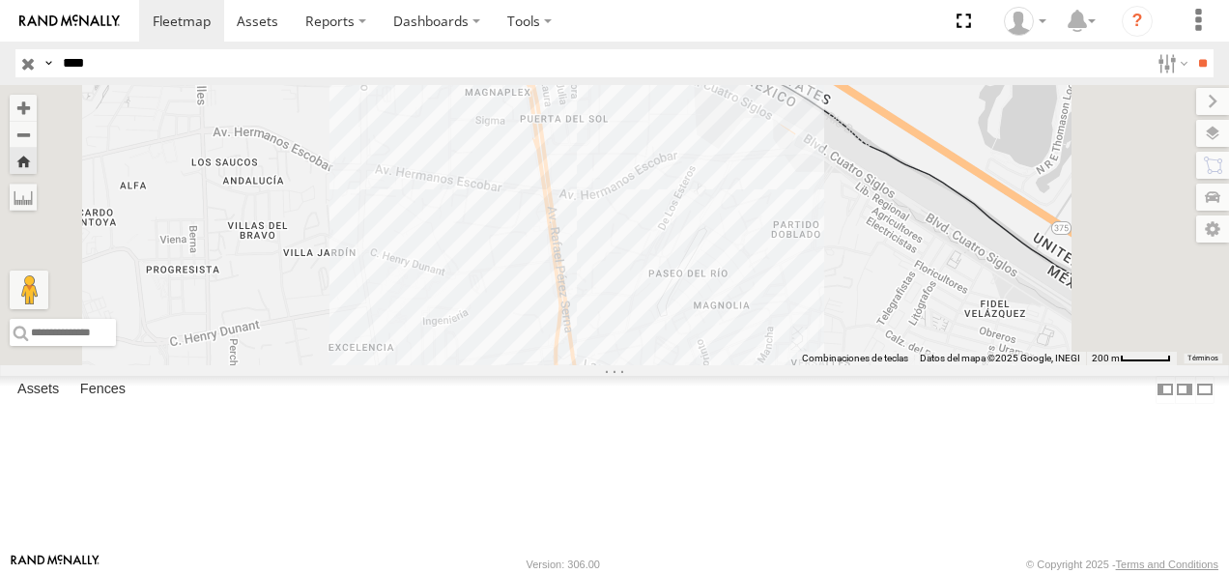
drag, startPoint x: 130, startPoint y: 54, endPoint x: -4, endPoint y: 77, distance: 135.4
click at [0, 77] on html at bounding box center [614, 287] width 1229 height 574
click at [1192, 49] on input "**" at bounding box center [1203, 63] width 22 height 28
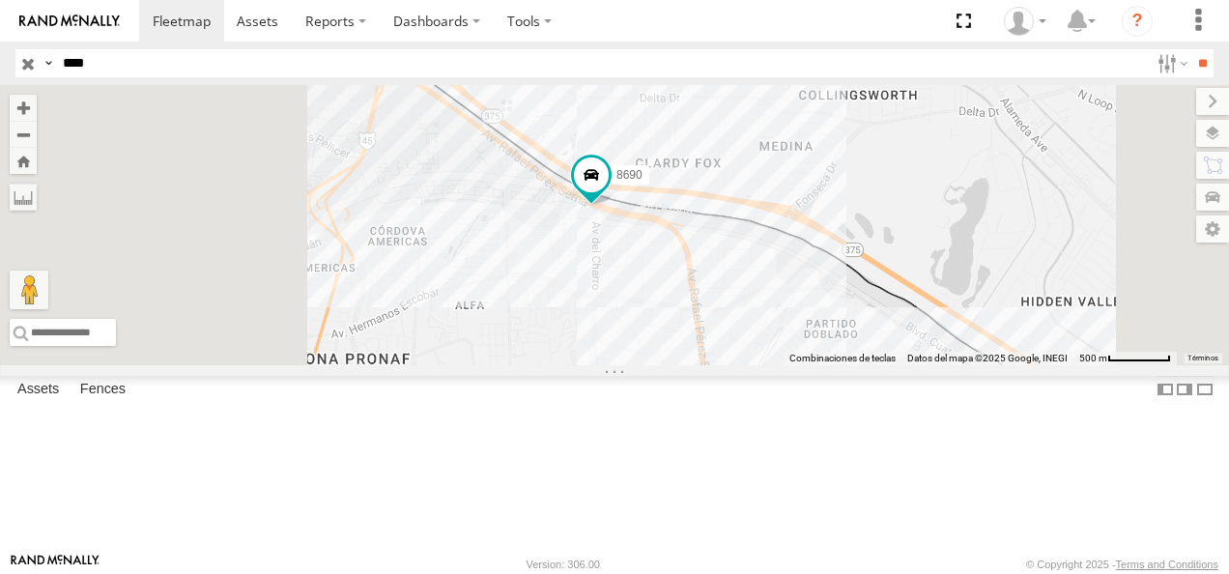
click at [0, 0] on div "8690" at bounding box center [0, 0] width 0 height 0
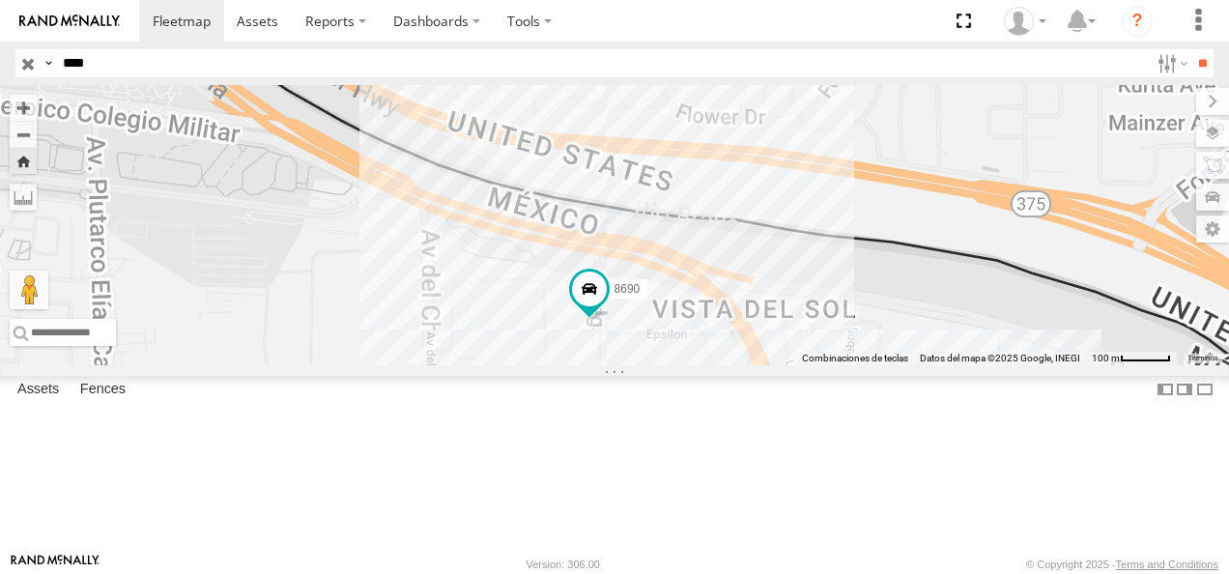
drag, startPoint x: 742, startPoint y: 291, endPoint x: 723, endPoint y: 187, distance: 106.2
click at [723, 187] on div "8690" at bounding box center [614, 225] width 1229 height 280
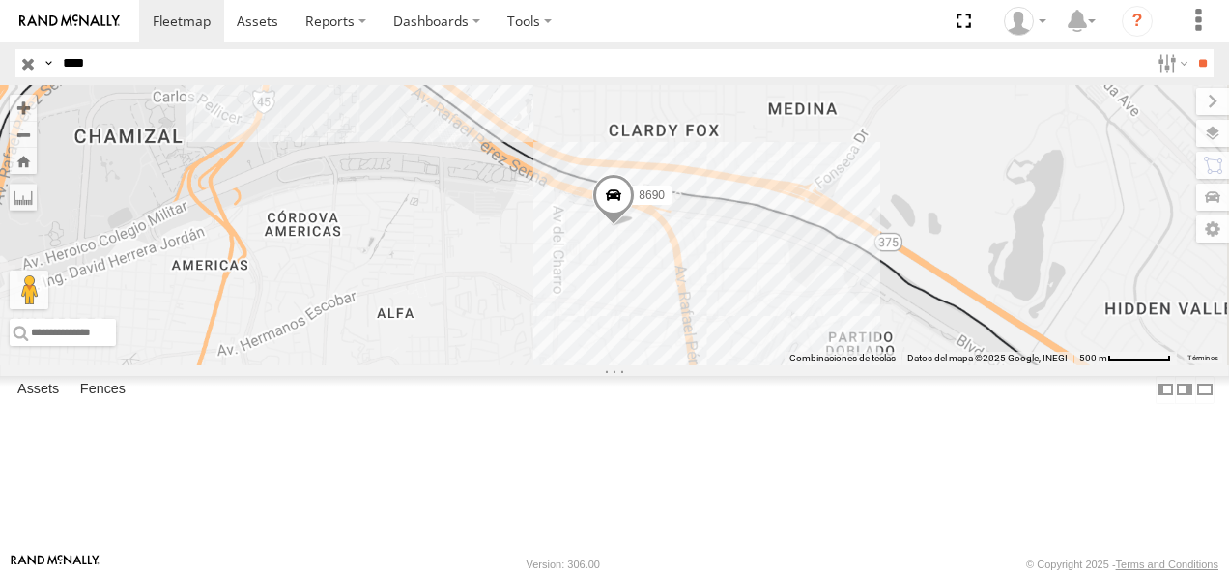
drag, startPoint x: 87, startPoint y: 68, endPoint x: 16, endPoint y: 66, distance: 70.6
click at [17, 66] on div "Search Query Asset ID Asset Label Registration Manufacturer Model VIN Job ID Dr…" at bounding box center [603, 63] width 1176 height 28
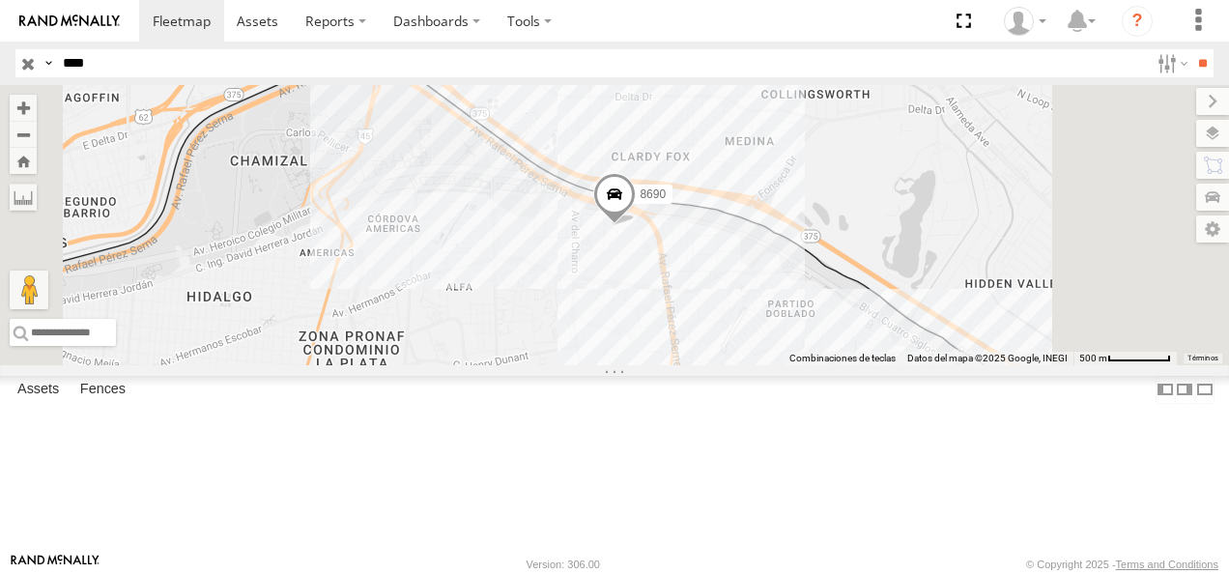
type input "****"
click at [1192, 49] on input "**" at bounding box center [1203, 63] width 22 height 28
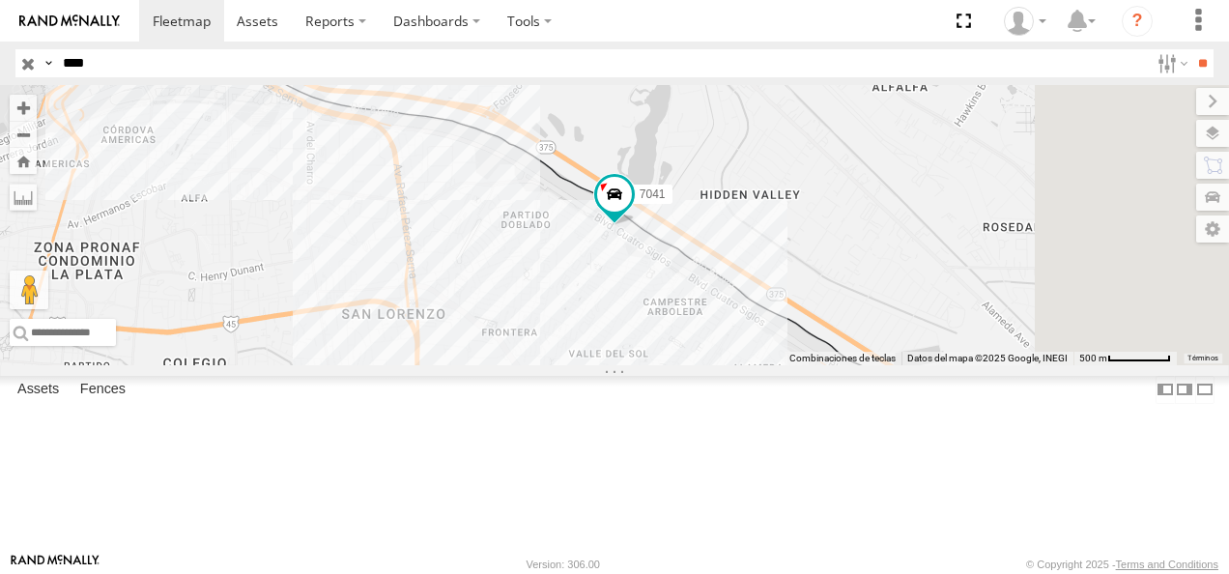
click at [0, 0] on div "FLEX NORTE" at bounding box center [0, 0] width 0 height 0
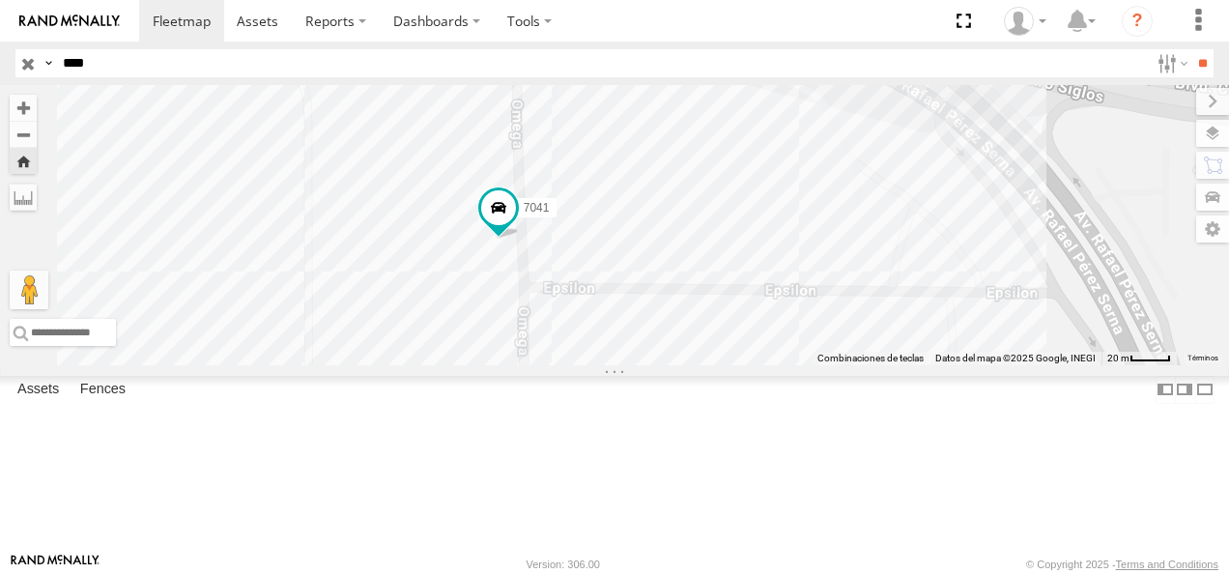
drag, startPoint x: 824, startPoint y: 247, endPoint x: 568, endPoint y: 414, distance: 304.6
click at [568, 365] on div "7041" at bounding box center [614, 225] width 1229 height 280
